Goal: Task Accomplishment & Management: Use online tool/utility

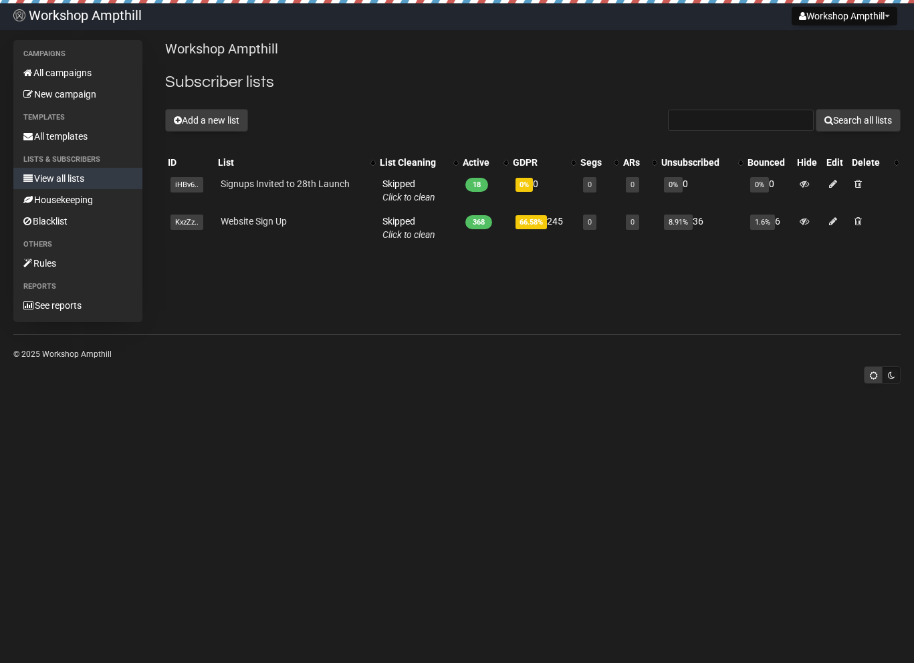
click at [194, 108] on div "Workshop Ampthill Subscriber lists Add a new list Search all lists List name Si…" at bounding box center [532, 148] width 735 height 217
click at [187, 123] on button "Add a new list" at bounding box center [206, 120] width 83 height 23
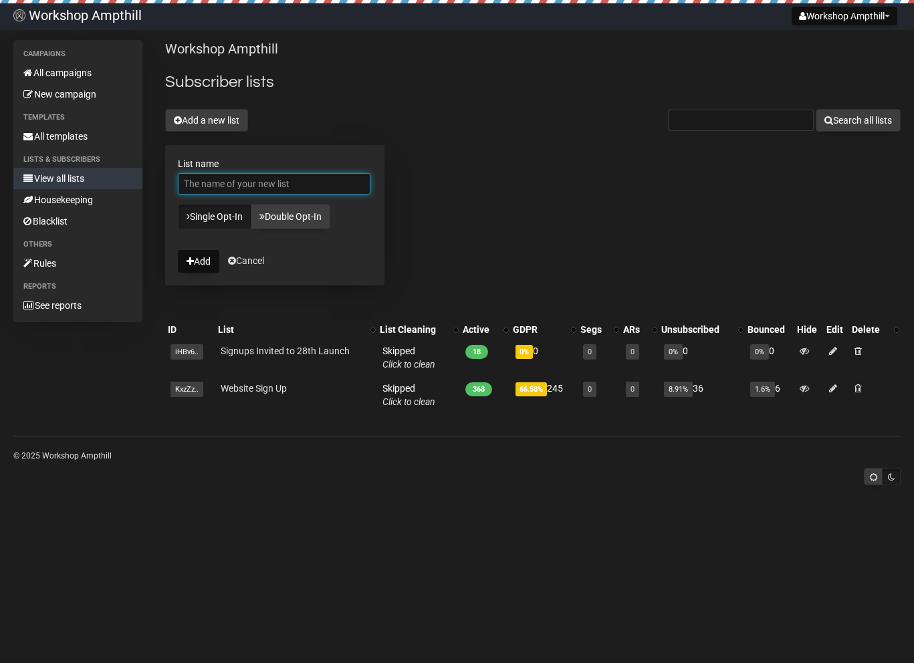
click at [224, 185] on input "List name" at bounding box center [274, 183] width 192 height 21
type input "First ever sign ups"
click at [200, 265] on button "Add" at bounding box center [198, 261] width 41 height 23
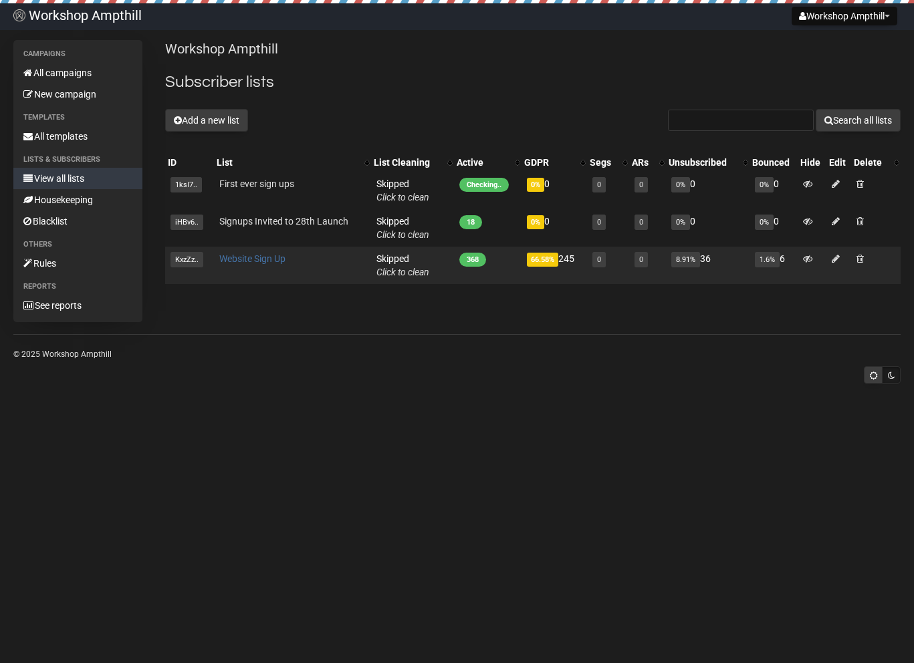
click at [229, 259] on link "Website Sign Up" at bounding box center [252, 258] width 66 height 11
